Goal: Task Accomplishment & Management: Manage account settings

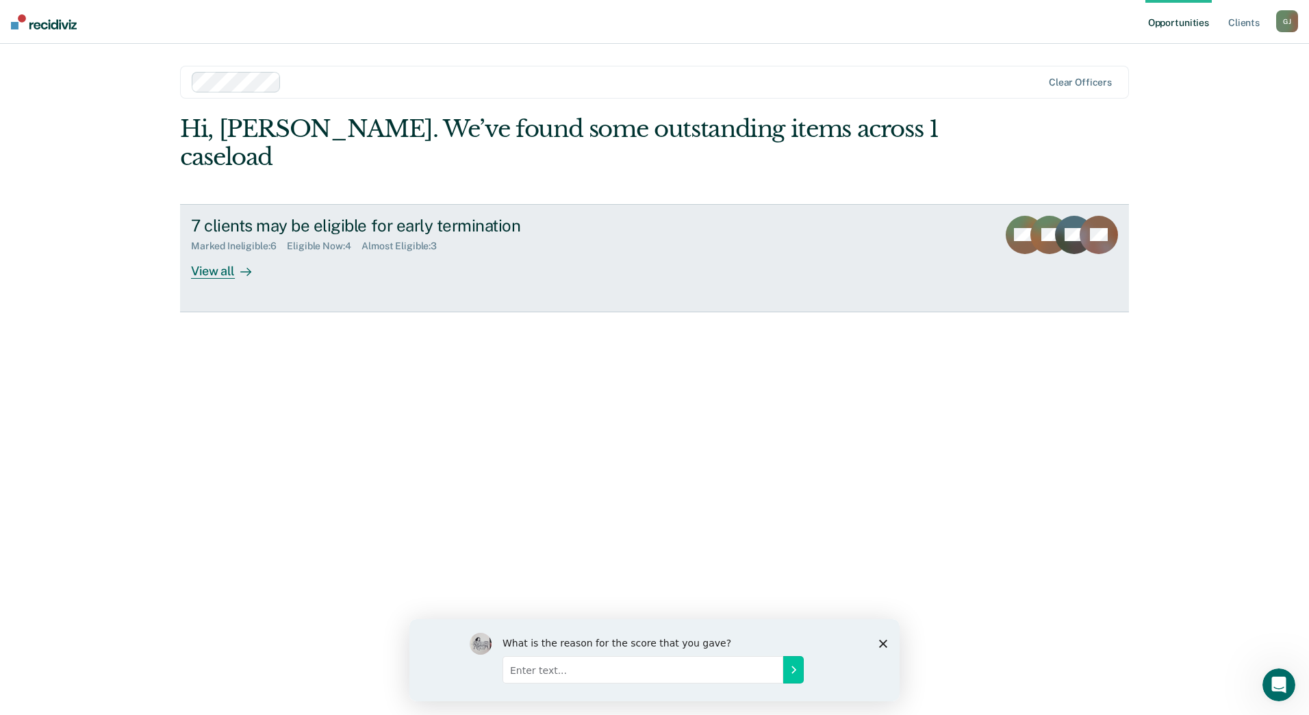
click at [231, 252] on div "View all" at bounding box center [229, 265] width 77 height 27
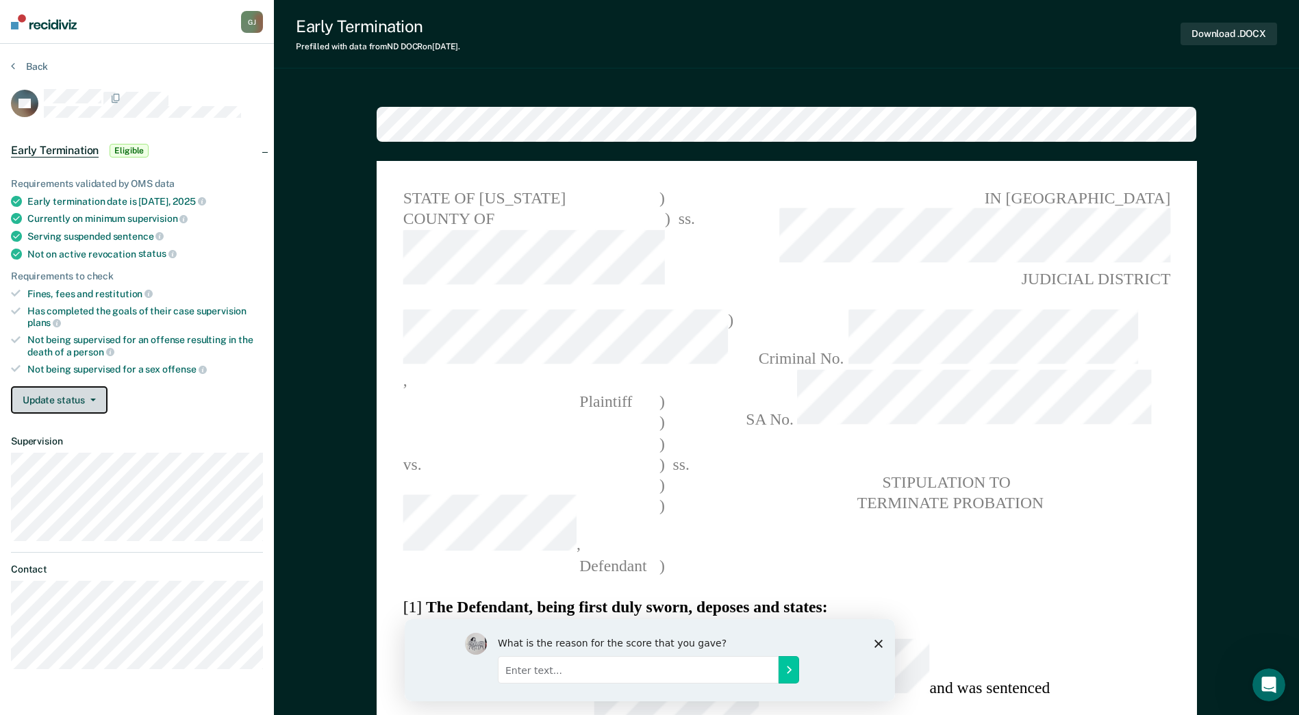
click at [82, 396] on button "Update status" at bounding box center [59, 399] width 97 height 27
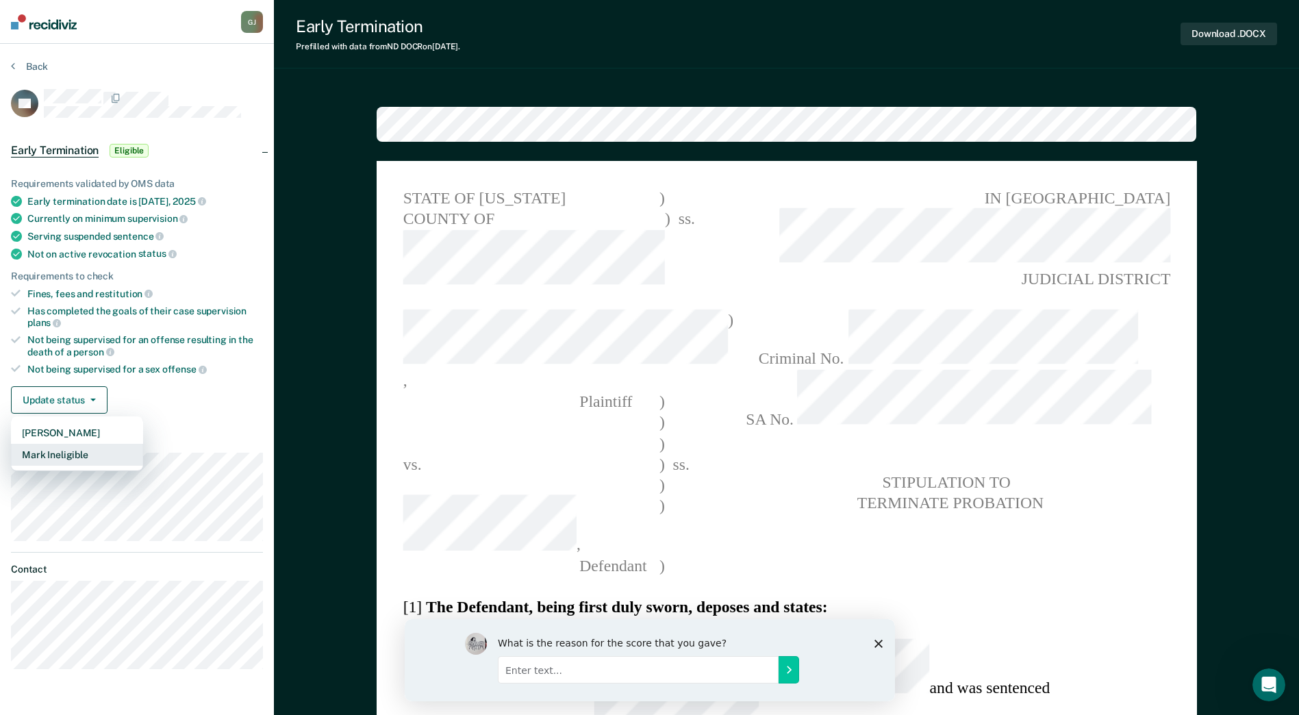
click at [68, 453] on button "Mark Ineligible" at bounding box center [77, 455] width 132 height 22
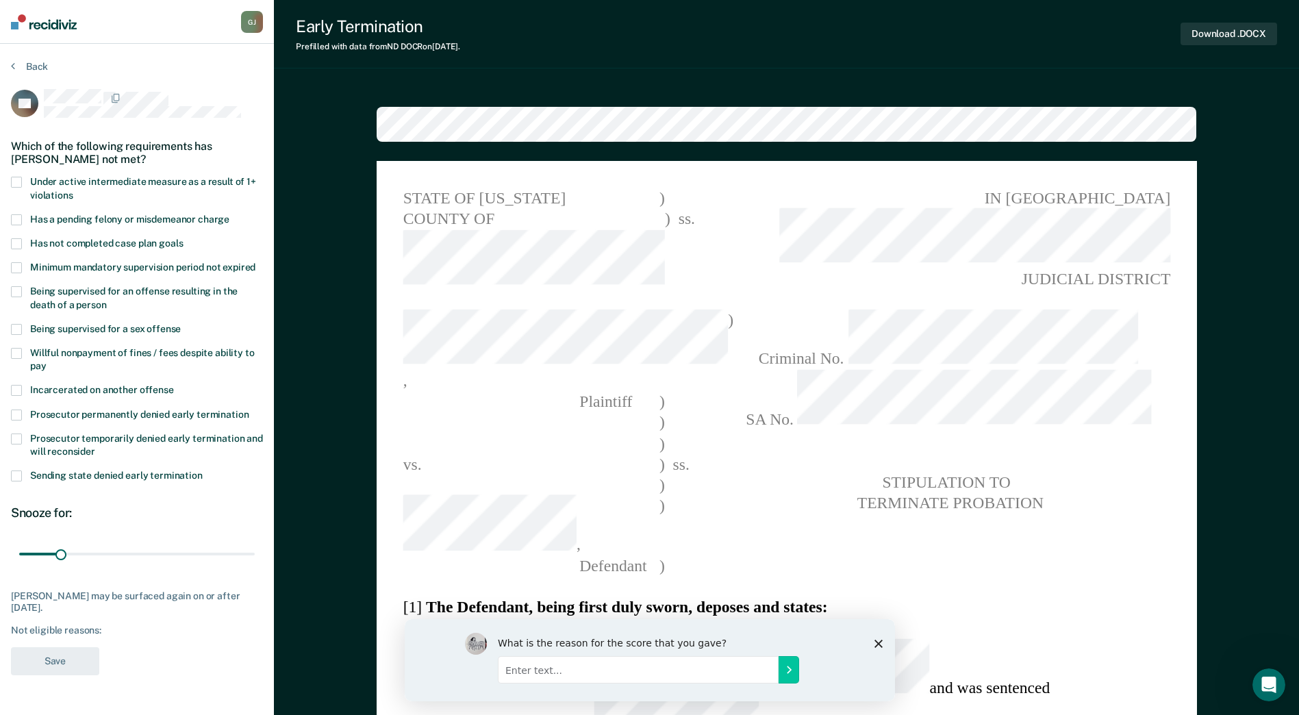
click at [16, 214] on span at bounding box center [16, 219] width 11 height 11
click at [229, 214] on input "Has a pending felony or misdemeanor charge" at bounding box center [229, 214] width 0 height 0
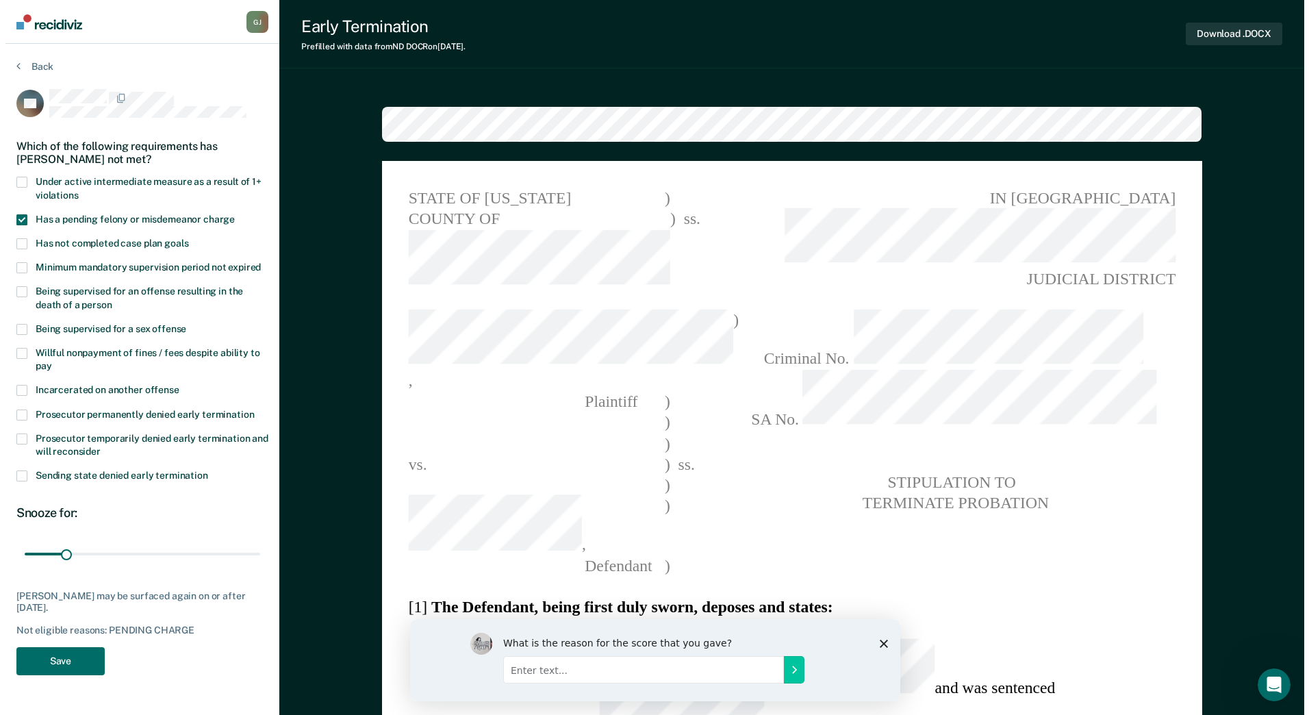
scroll to position [137, 0]
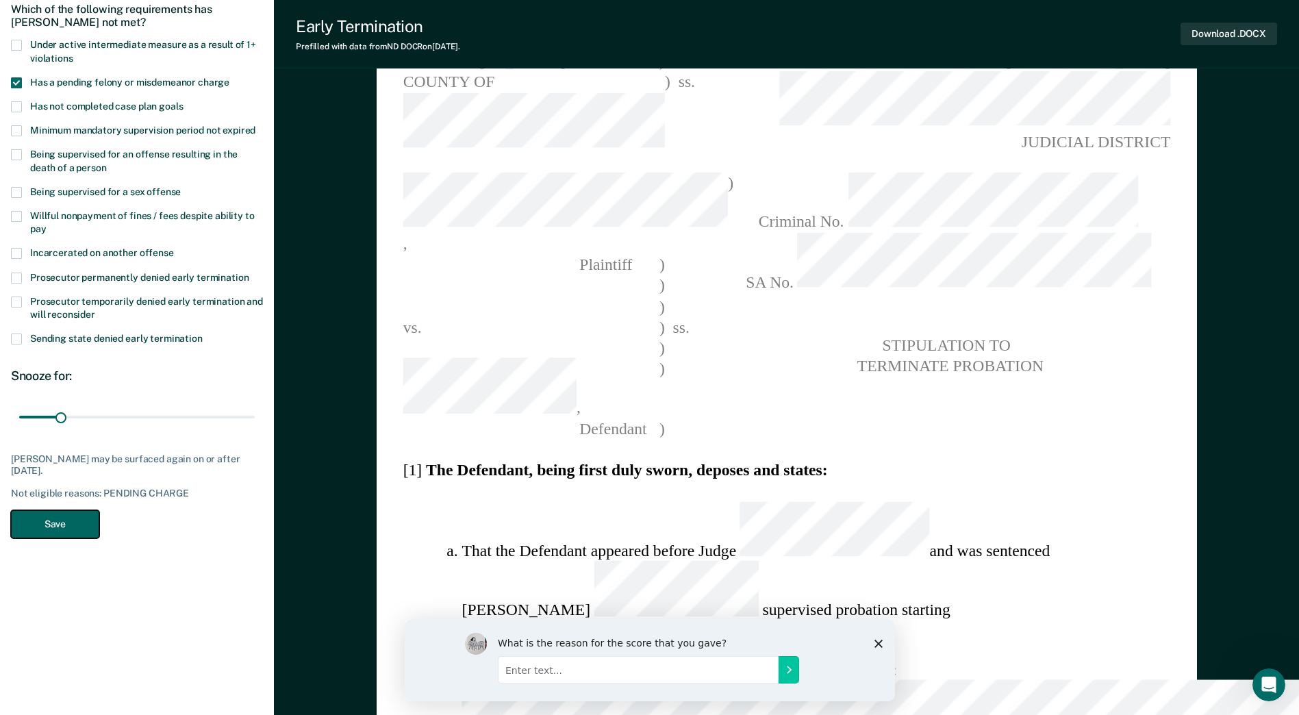
click at [67, 510] on button "Save" at bounding box center [55, 524] width 88 height 28
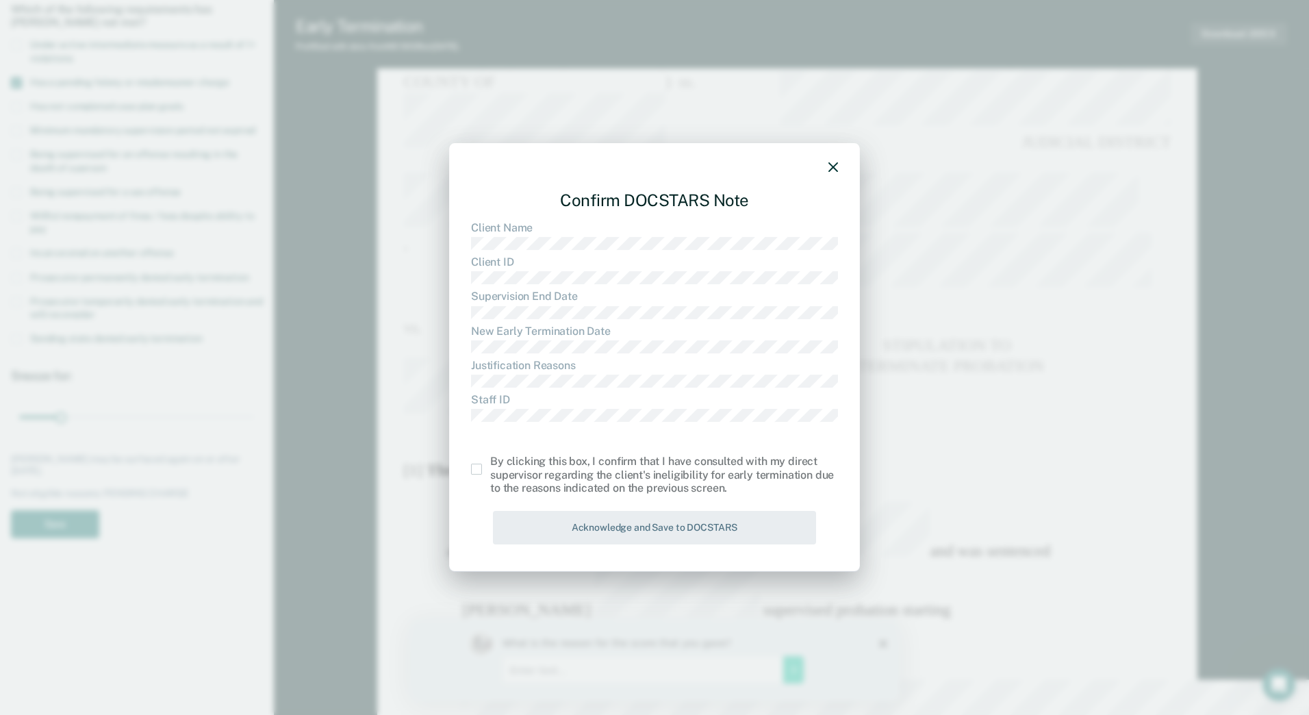
click at [472, 468] on span at bounding box center [476, 469] width 11 height 11
click at [490, 464] on input "checkbox" at bounding box center [490, 464] width 0 height 0
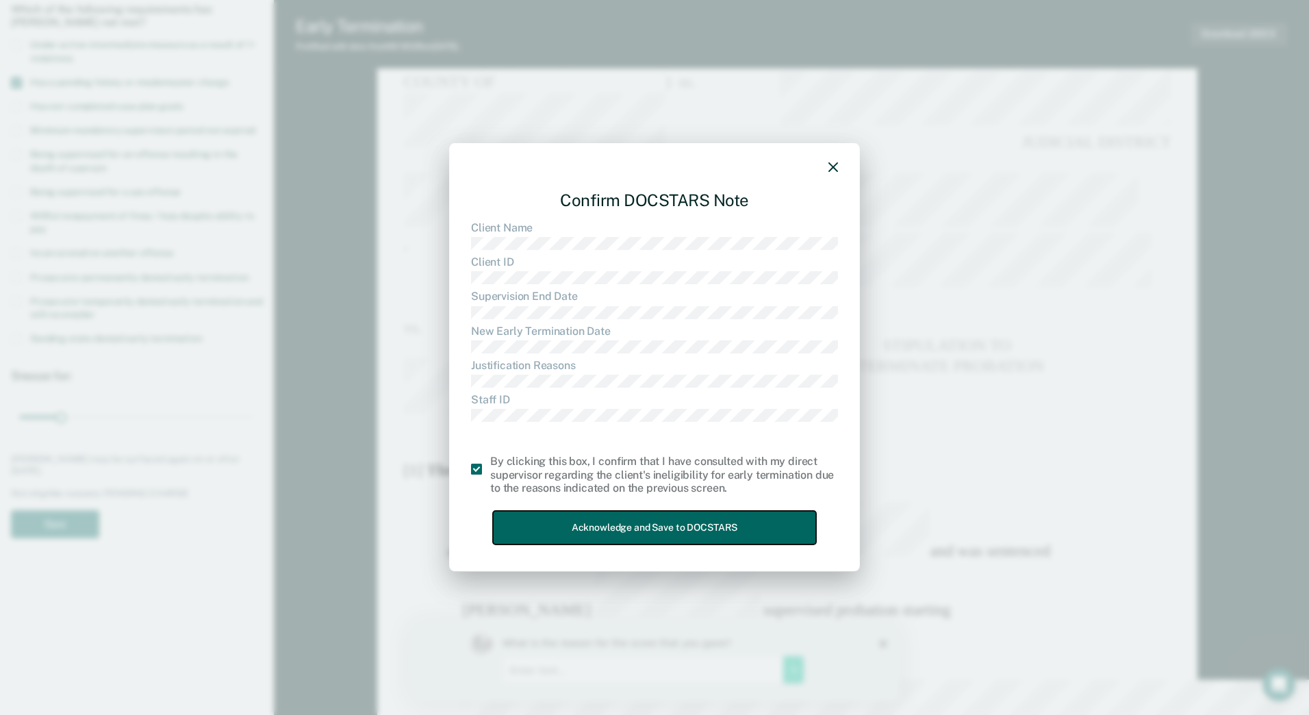
click at [755, 524] on button "Acknowledge and Save to DOCSTARS" at bounding box center [654, 528] width 323 height 34
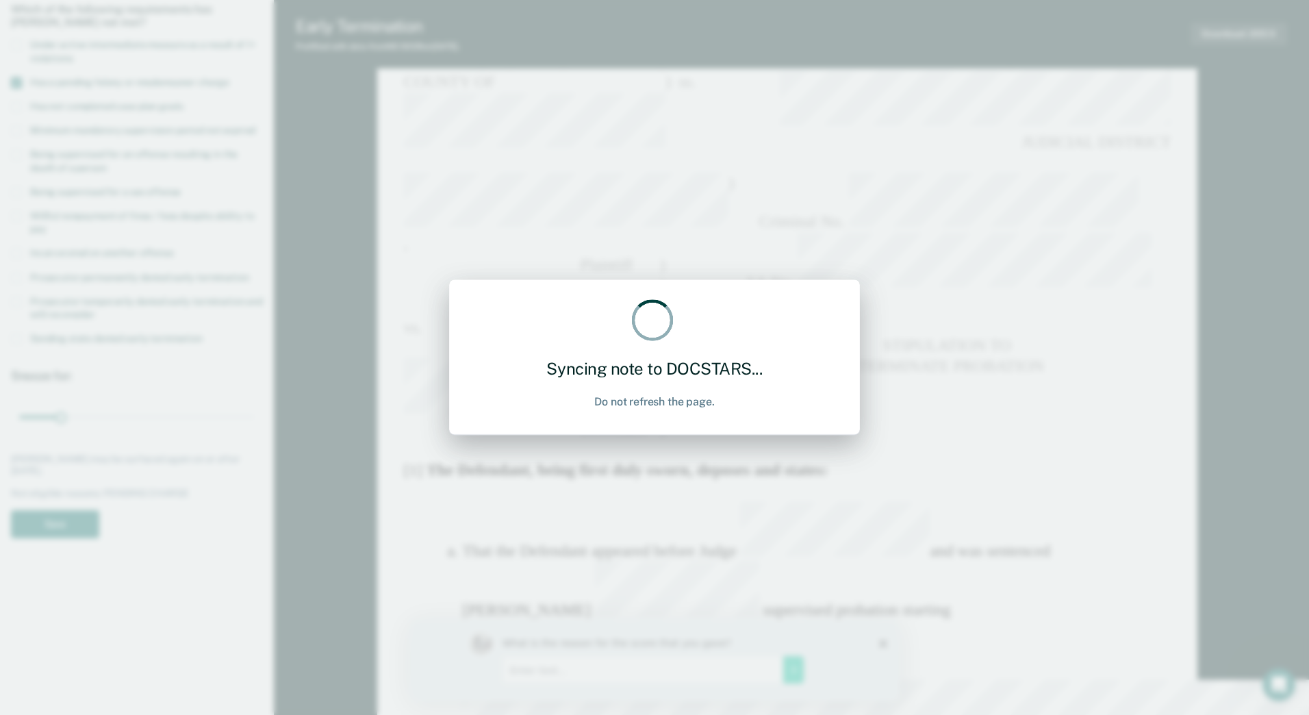
type textarea "x"
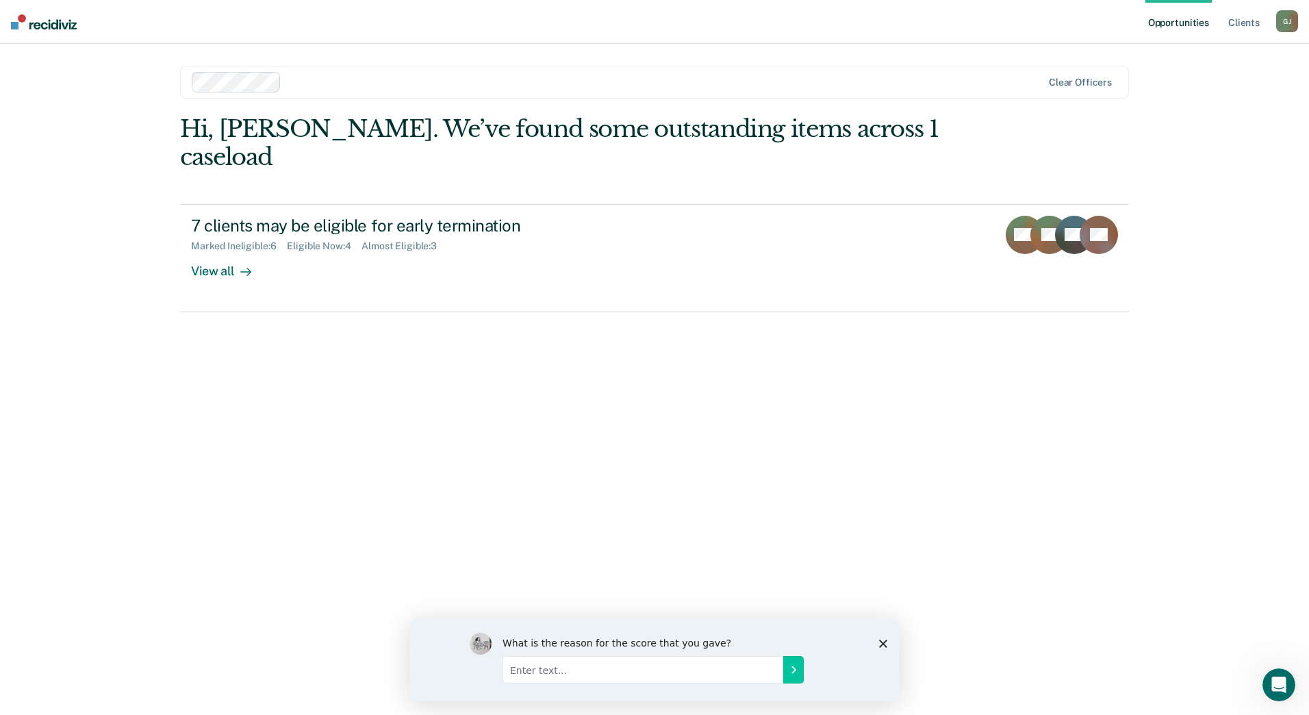
click at [882, 644] on icon "Close survey" at bounding box center [883, 643] width 8 height 8
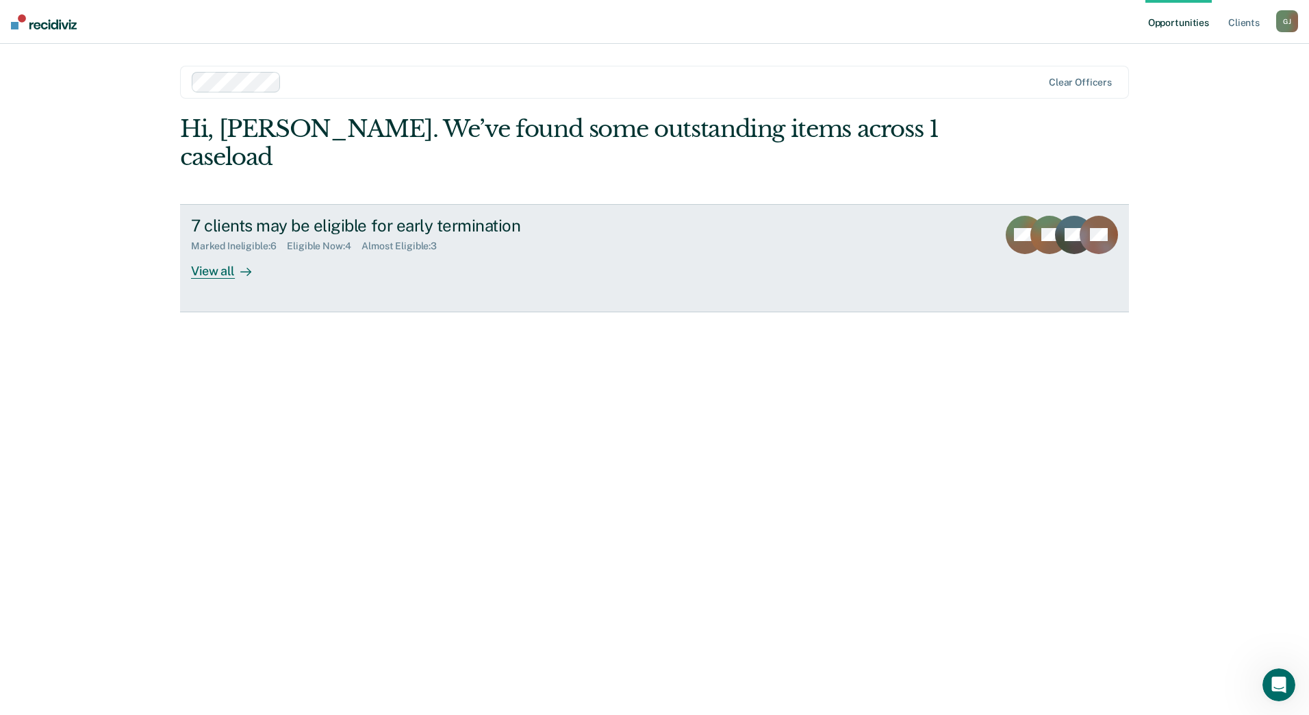
click at [225, 252] on div "View all" at bounding box center [229, 265] width 77 height 27
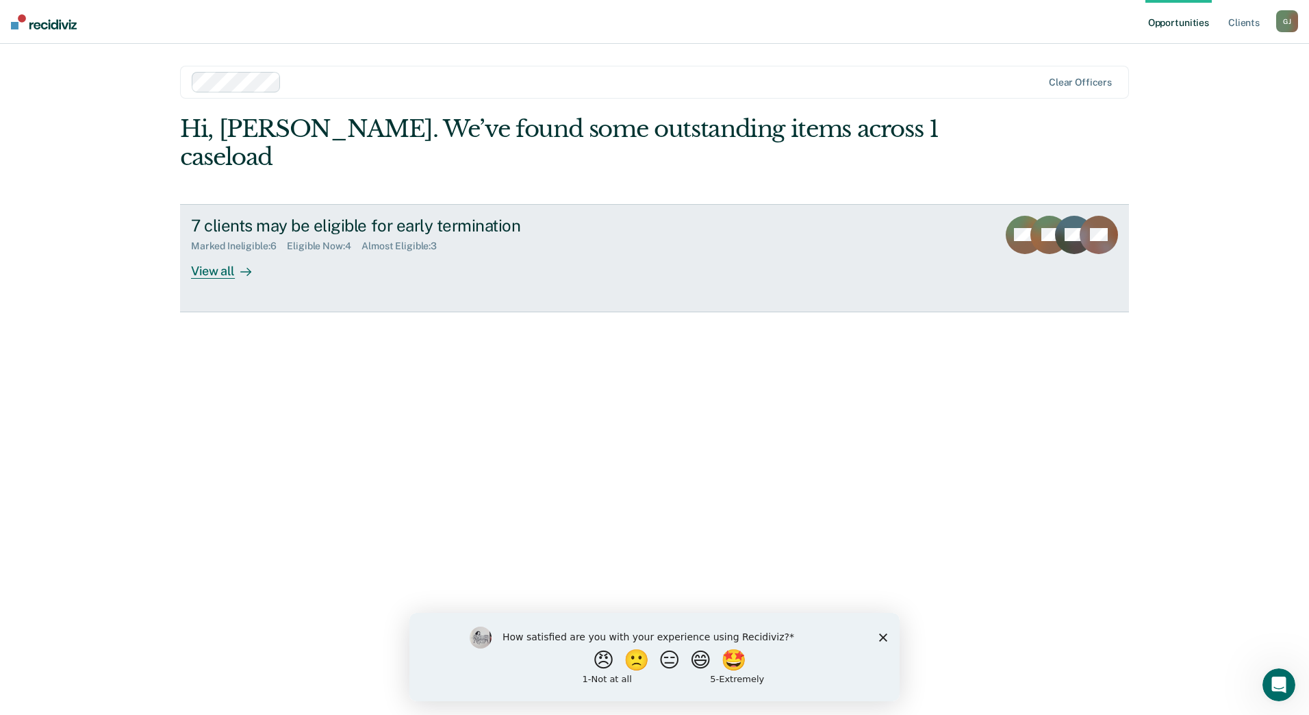
click at [214, 252] on div "View all" at bounding box center [229, 265] width 77 height 27
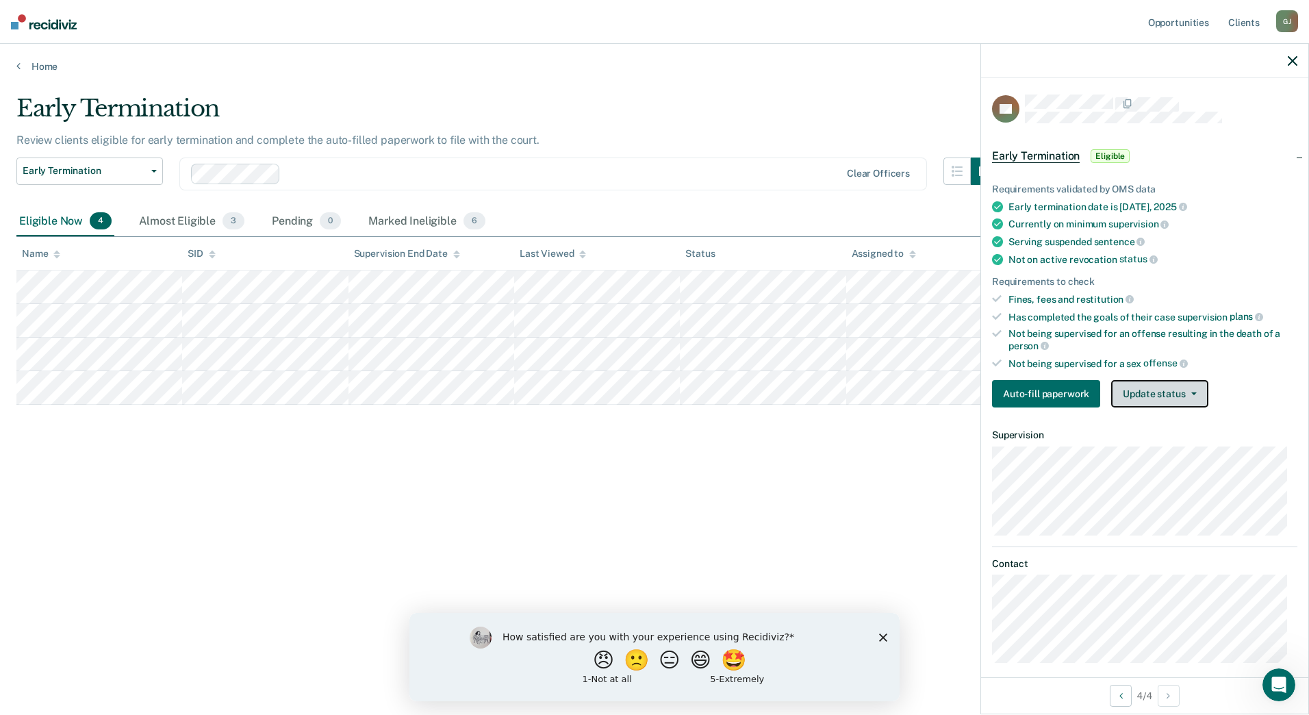
click at [1178, 402] on button "Update status" at bounding box center [1159, 393] width 97 height 27
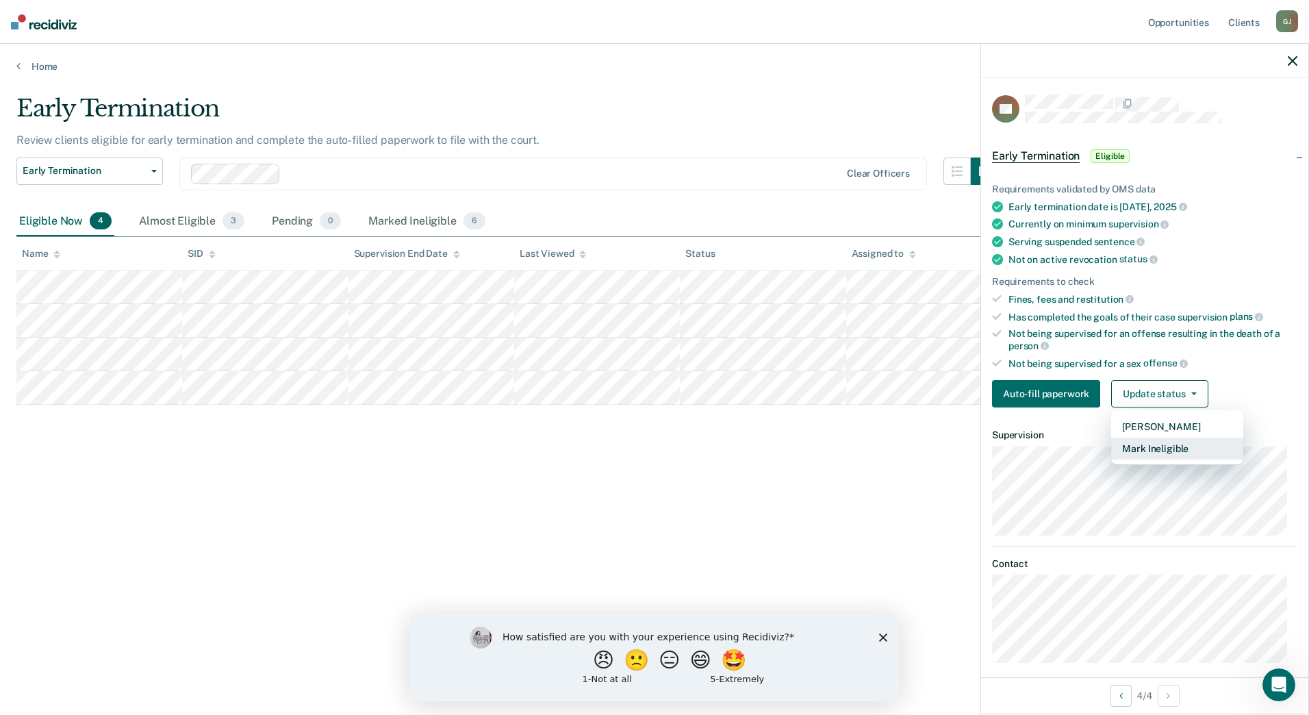
click at [1167, 450] on button "Mark Ineligible" at bounding box center [1177, 449] width 132 height 22
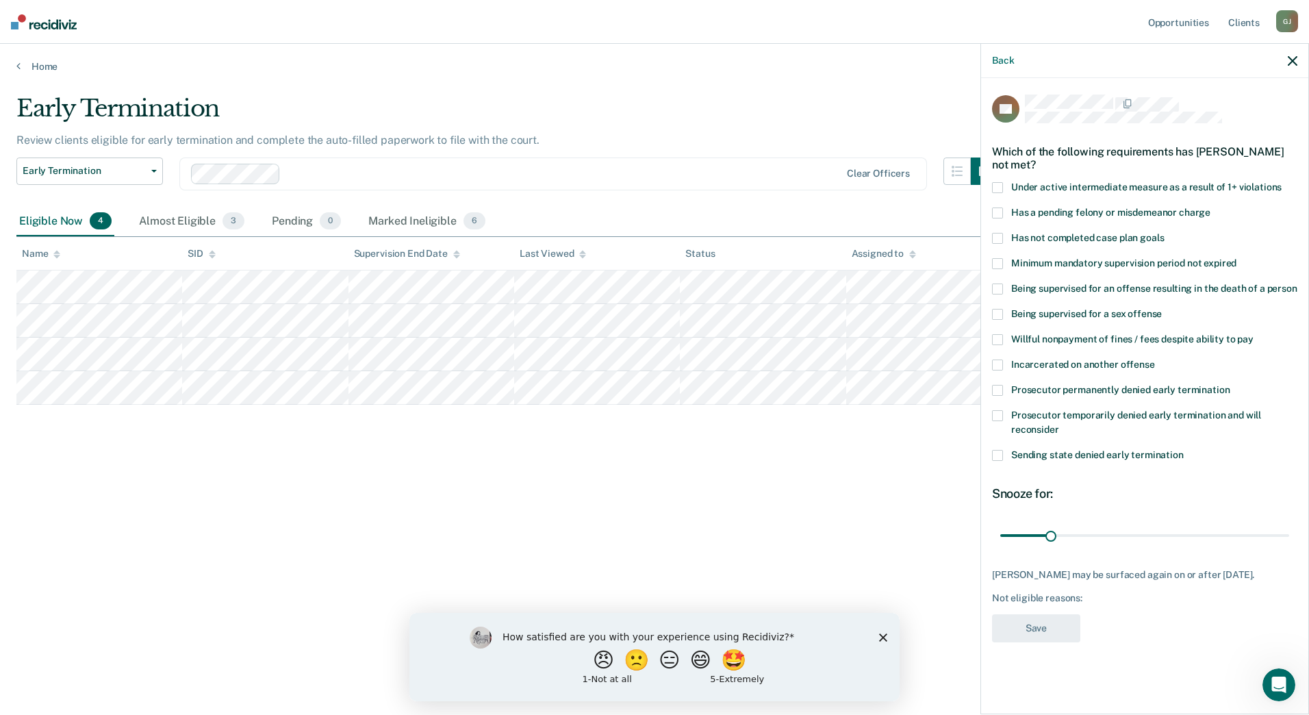
click at [998, 241] on span at bounding box center [997, 238] width 11 height 11
click at [1164, 233] on input "Has not completed case plan goals" at bounding box center [1164, 233] width 0 height 0
drag, startPoint x: 1049, startPoint y: 530, endPoint x: 1119, endPoint y: 537, distance: 70.9
type input "74"
click at [1119, 537] on input "range" at bounding box center [1144, 535] width 289 height 24
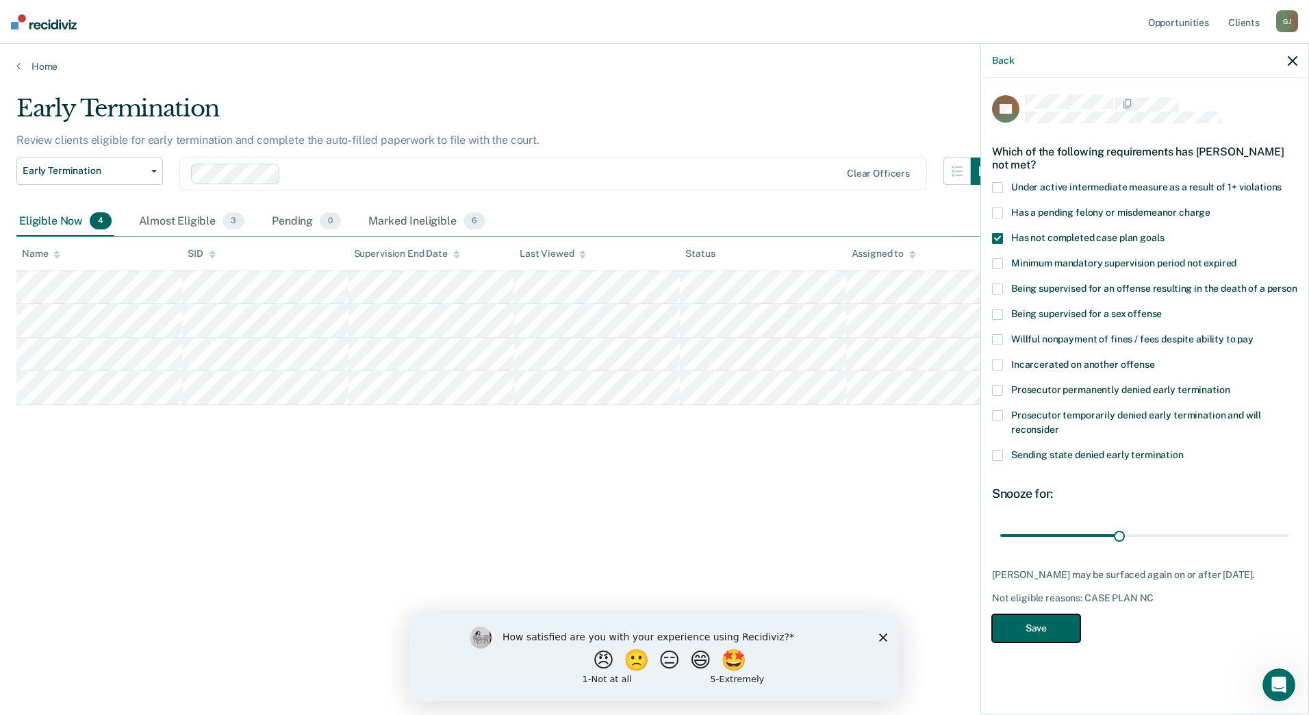
click at [1046, 640] on button "Save" at bounding box center [1036, 628] width 88 height 28
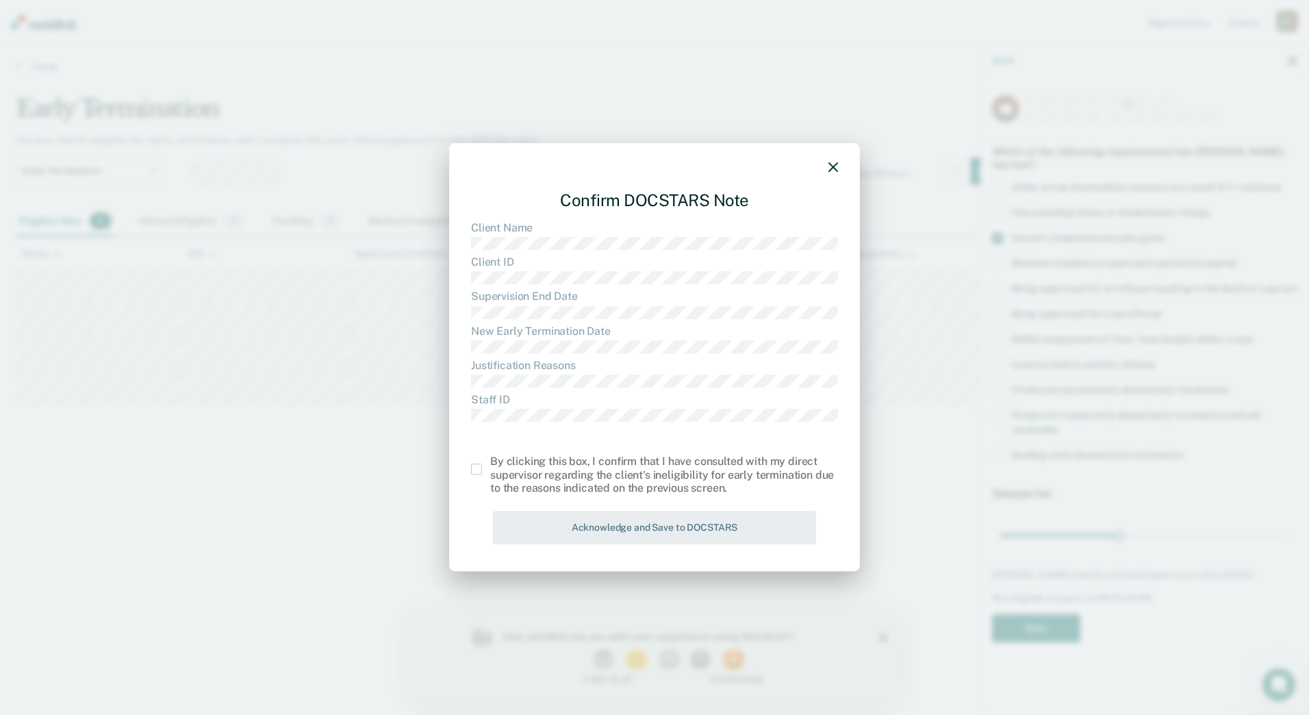
click at [471, 464] on span at bounding box center [476, 469] width 11 height 11
click at [490, 464] on input "checkbox" at bounding box center [490, 464] width 0 height 0
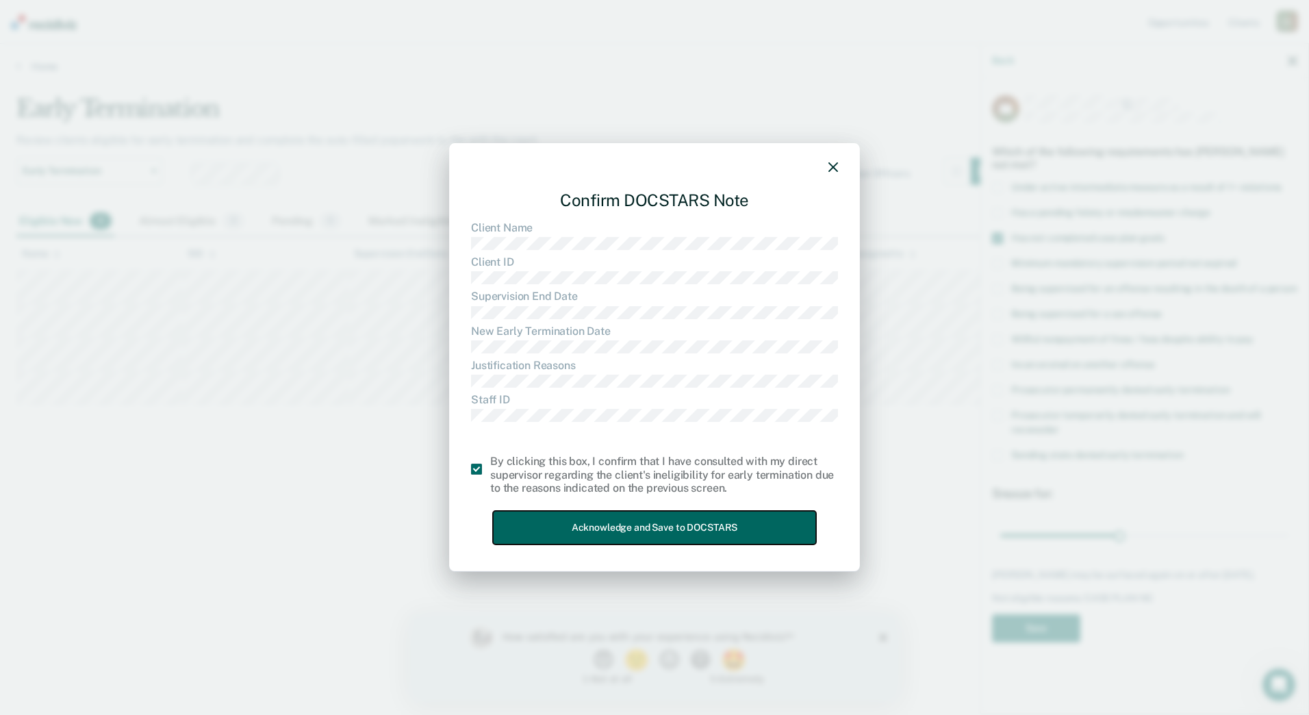
click at [590, 522] on button "Acknowledge and Save to DOCSTARS" at bounding box center [654, 528] width 323 height 34
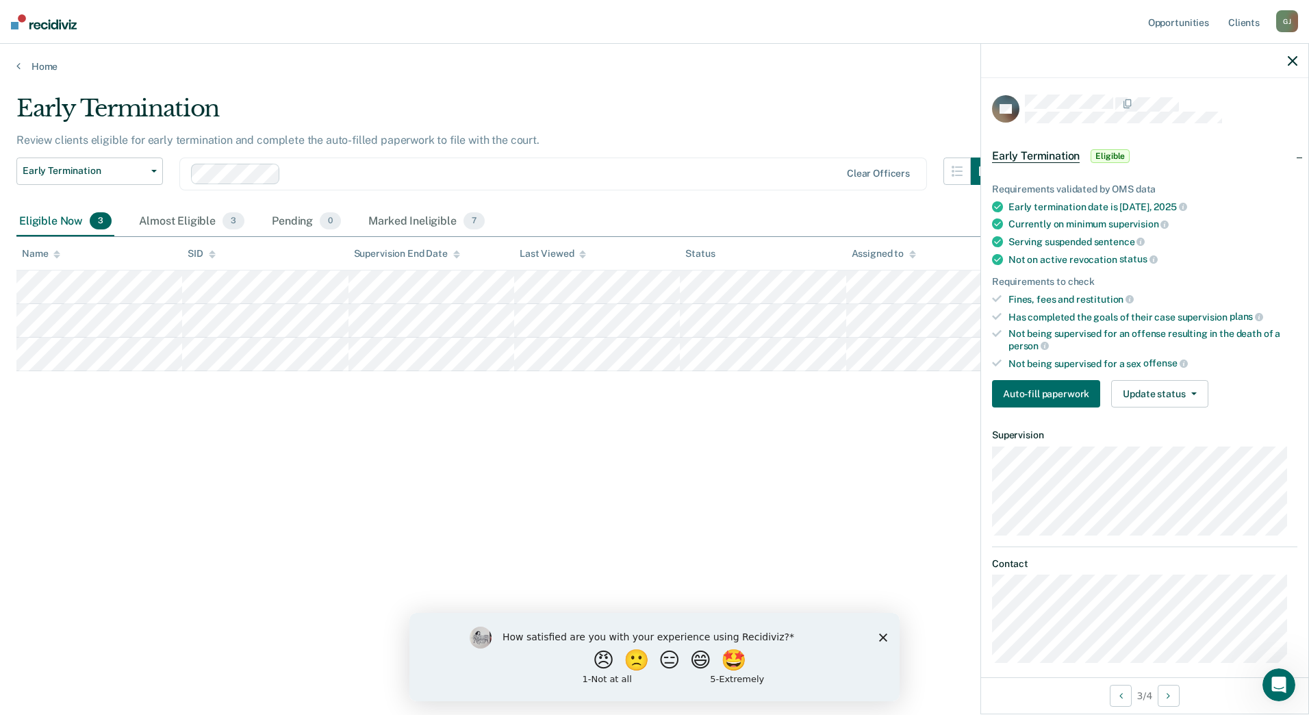
click at [1213, 394] on div "Auto-fill paperwork Update status Mark Pending Mark Ineligible" at bounding box center [1144, 393] width 305 height 27
click at [1180, 393] on button "Update status" at bounding box center [1159, 393] width 97 height 27
click at [1159, 440] on button "Mark Ineligible" at bounding box center [1177, 449] width 132 height 22
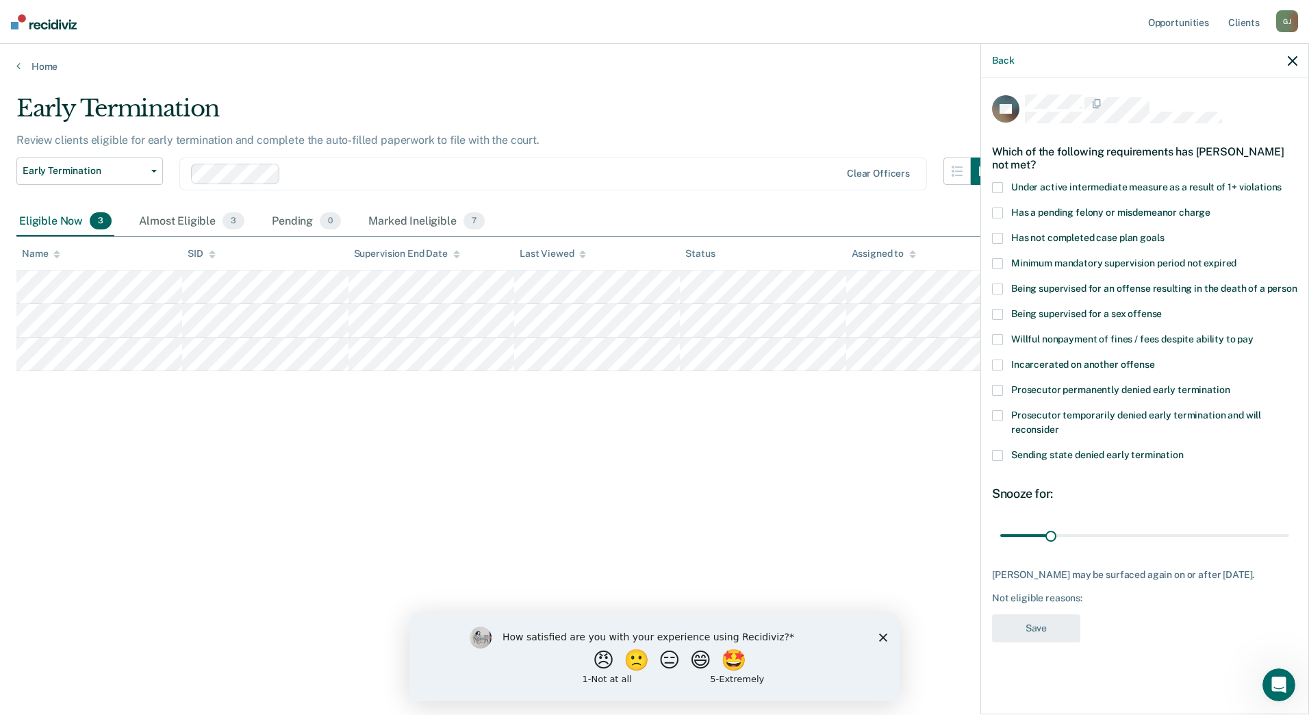
click at [996, 207] on span at bounding box center [997, 212] width 11 height 11
click at [1211, 207] on input "Has a pending felony or misdemeanor charge" at bounding box center [1211, 207] width 0 height 0
drag, startPoint x: 1048, startPoint y: 520, endPoint x: 1115, endPoint y: 523, distance: 67.2
type input "72"
click at [1115, 523] on input "range" at bounding box center [1144, 535] width 289 height 24
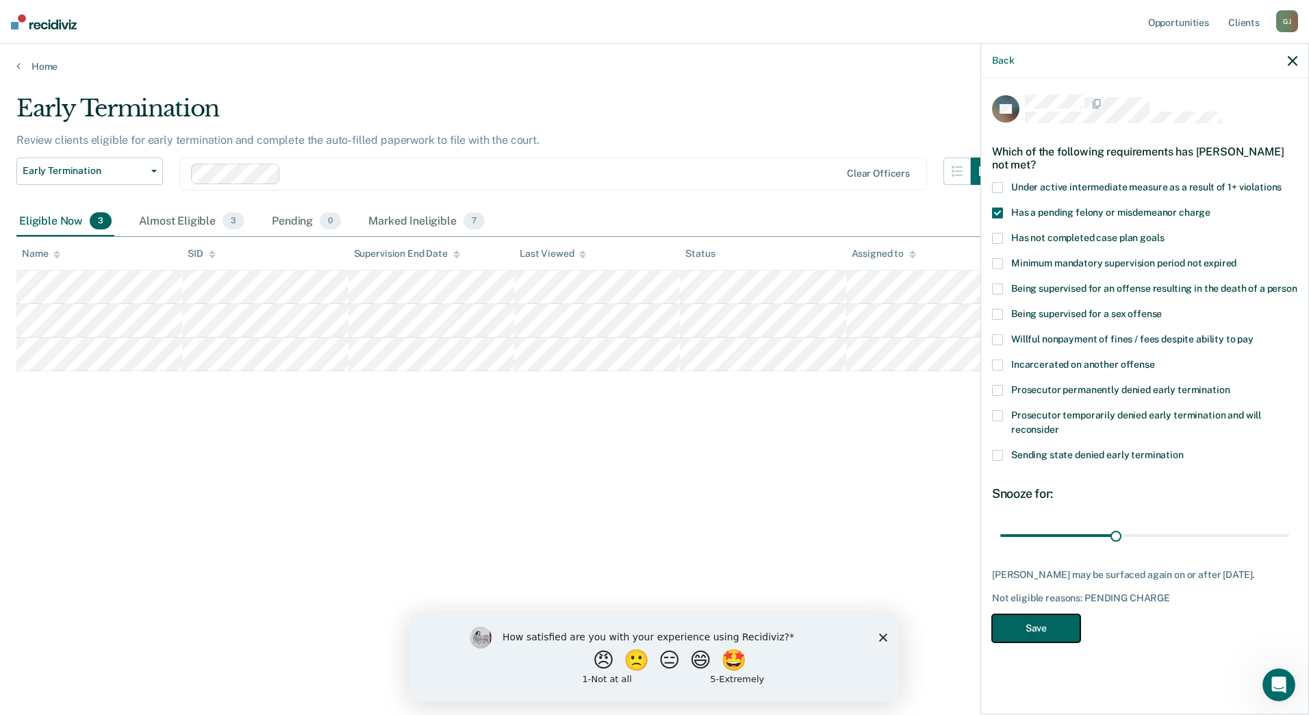
click at [1035, 615] on button "Save" at bounding box center [1036, 628] width 88 height 28
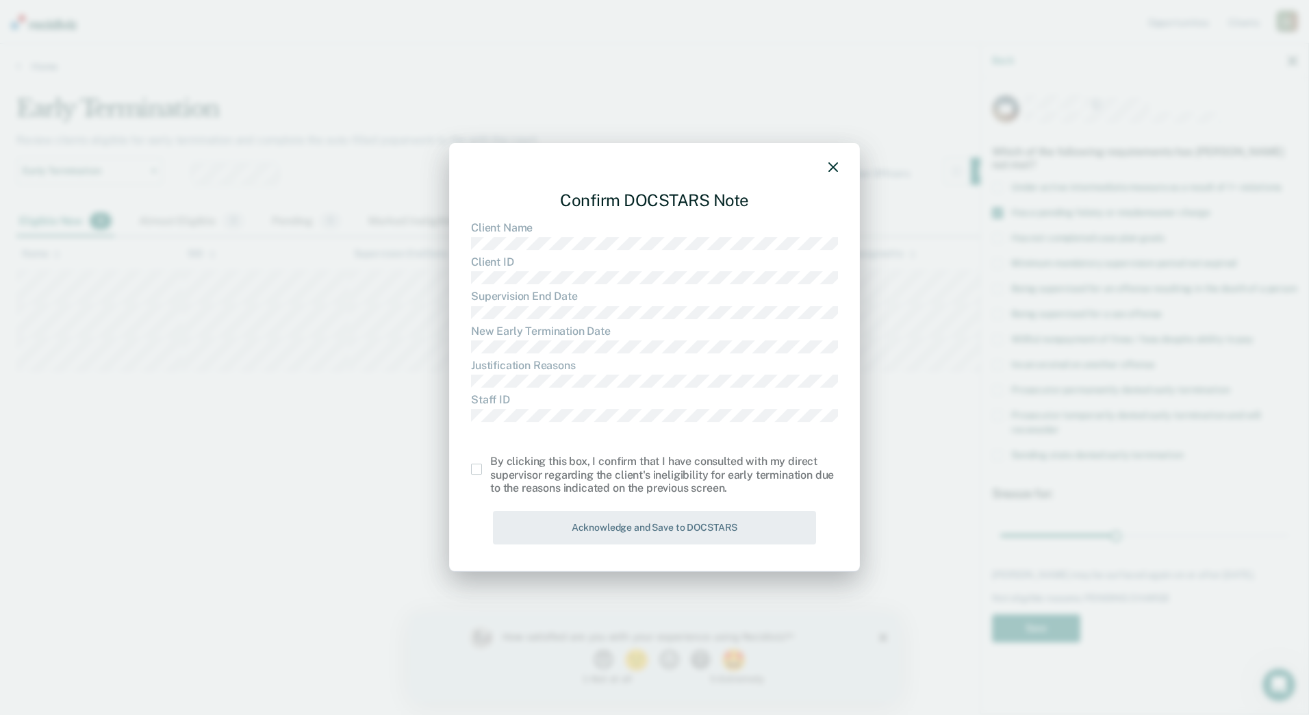
click at [481, 472] on span at bounding box center [476, 469] width 11 height 11
click at [490, 464] on input "checkbox" at bounding box center [490, 464] width 0 height 0
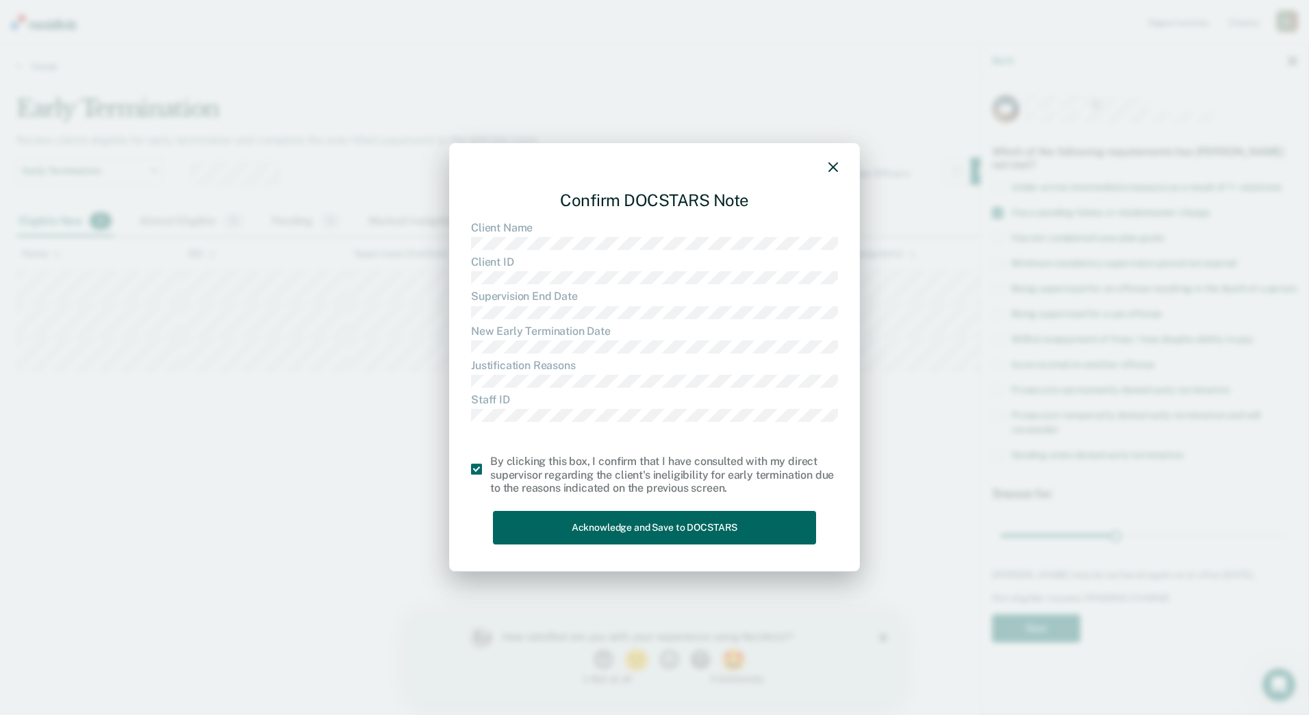
drag, startPoint x: 609, startPoint y: 508, endPoint x: 619, endPoint y: 527, distance: 20.8
click at [611, 509] on div "Confirm DOCSTARS Note Client Name Client ID Supervision End Date New Early Term…" at bounding box center [654, 364] width 367 height 370
click at [624, 531] on button "Acknowledge and Save to DOCSTARS" at bounding box center [654, 528] width 323 height 34
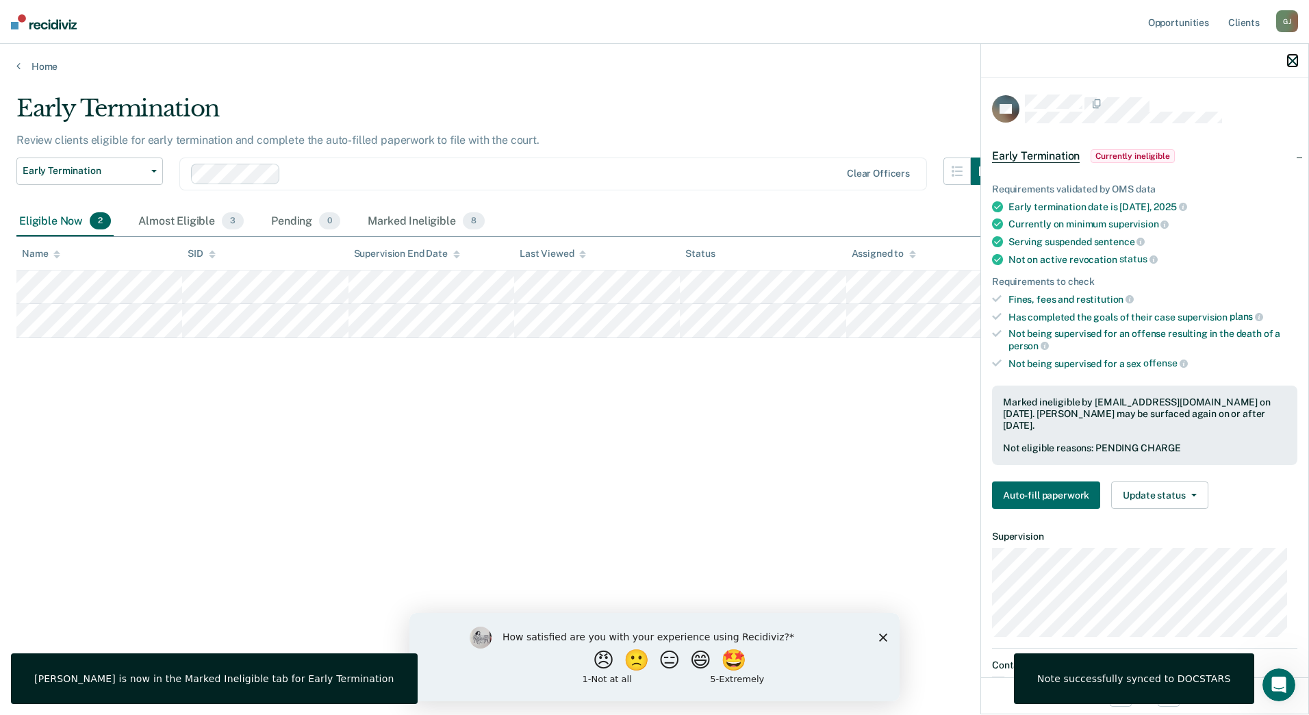
click at [1289, 67] on div at bounding box center [1144, 61] width 327 height 34
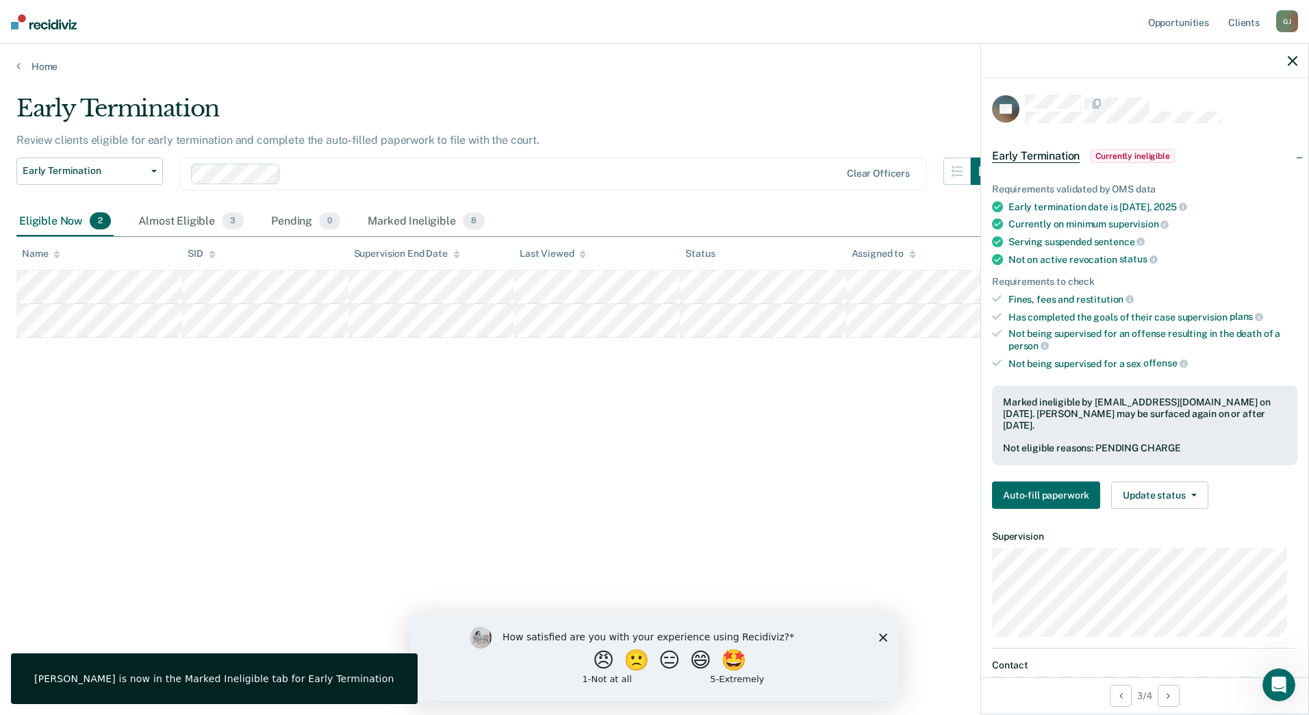
click at [1287, 68] on div at bounding box center [1144, 61] width 327 height 34
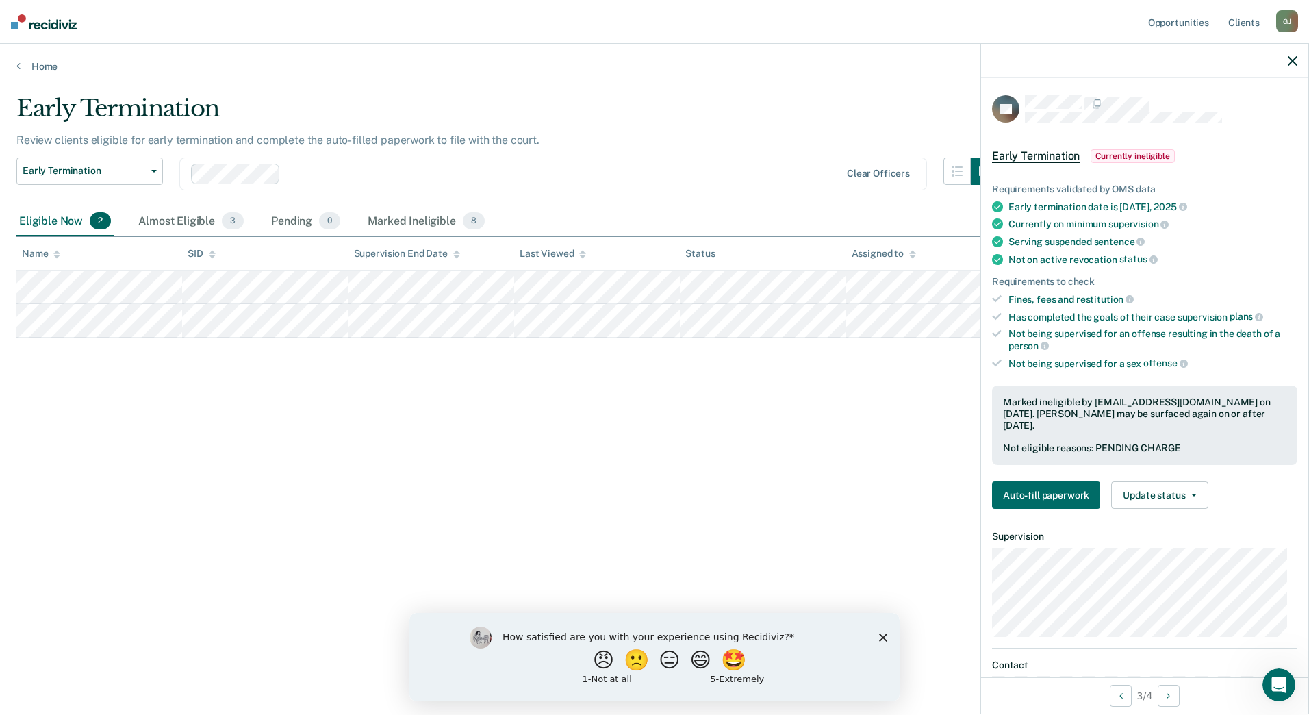
click at [1302, 66] on div at bounding box center [1144, 61] width 327 height 34
click at [1294, 61] on icon "button" at bounding box center [1293, 61] width 10 height 10
